Goal: Check status: Check status

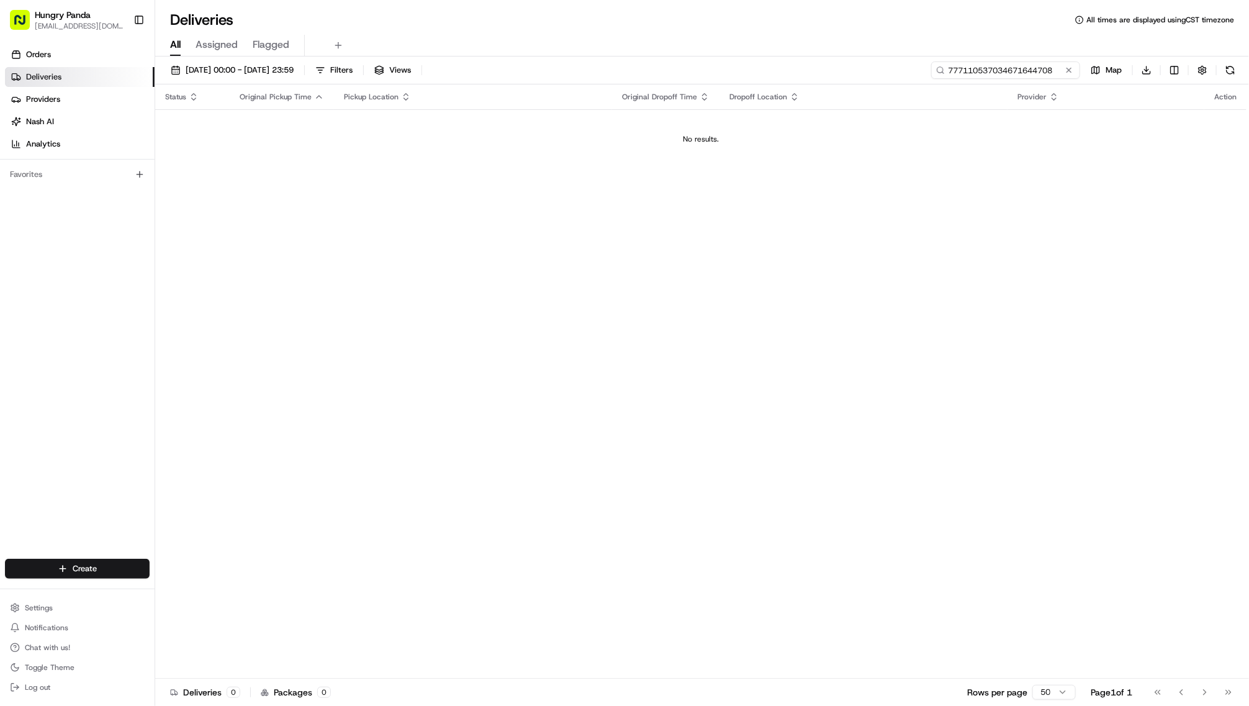
click at [998, 79] on input "777110537034671644708" at bounding box center [1005, 69] width 149 height 17
paste input "6070069796453738641764"
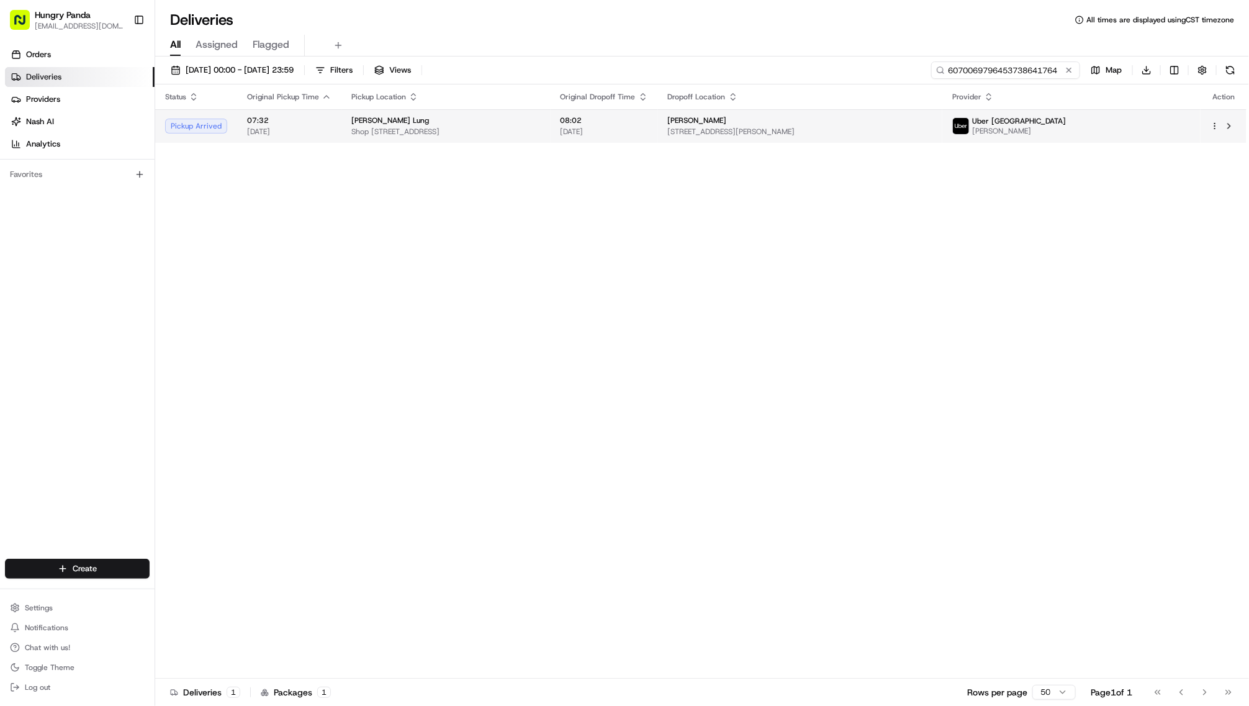
type input "6070069796453738641764"
click at [932, 125] on div "[PERSON_NAME]" at bounding box center [800, 120] width 264 height 10
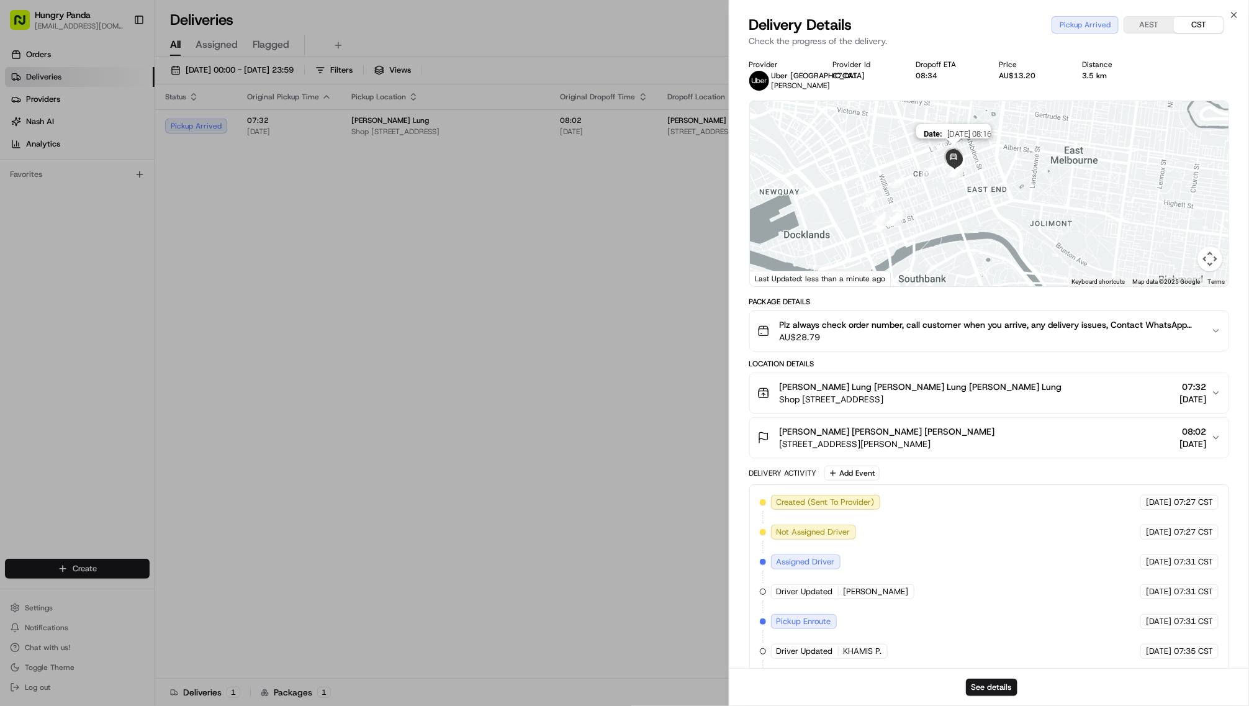
drag, startPoint x: 970, startPoint y: 180, endPoint x: 988, endPoint y: 223, distance: 47.3
click at [971, 175] on img at bounding box center [953, 157] width 35 height 35
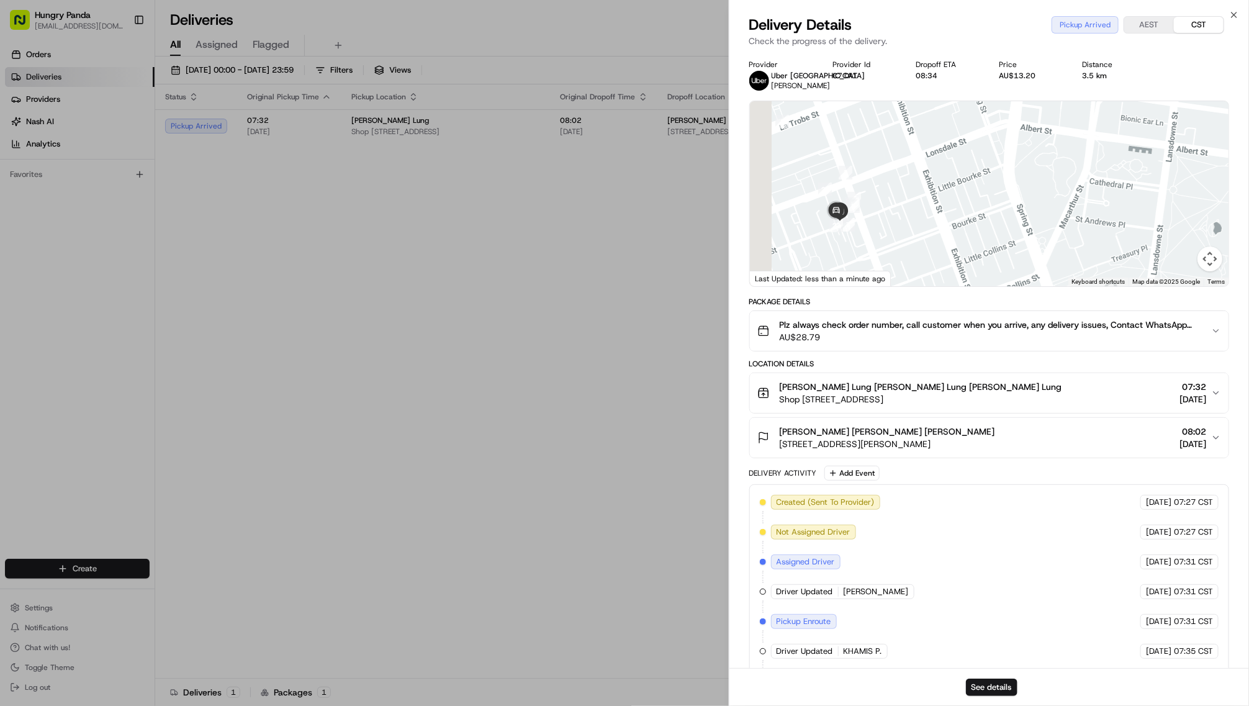
drag, startPoint x: 977, startPoint y: 262, endPoint x: 1132, endPoint y: 248, distance: 155.8
click at [1132, 248] on div at bounding box center [989, 193] width 479 height 185
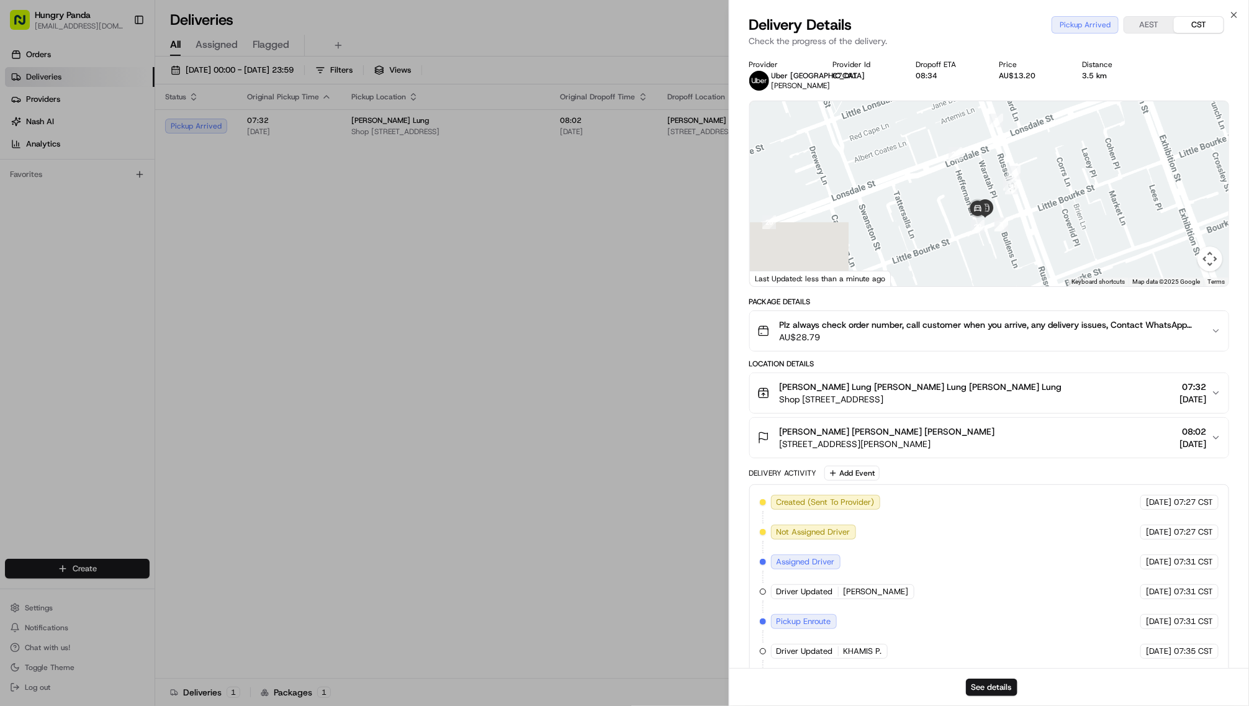
drag, startPoint x: 1009, startPoint y: 228, endPoint x: 1136, endPoint y: 191, distance: 132.8
click at [1136, 191] on div at bounding box center [989, 193] width 479 height 185
